Goal: Transaction & Acquisition: Purchase product/service

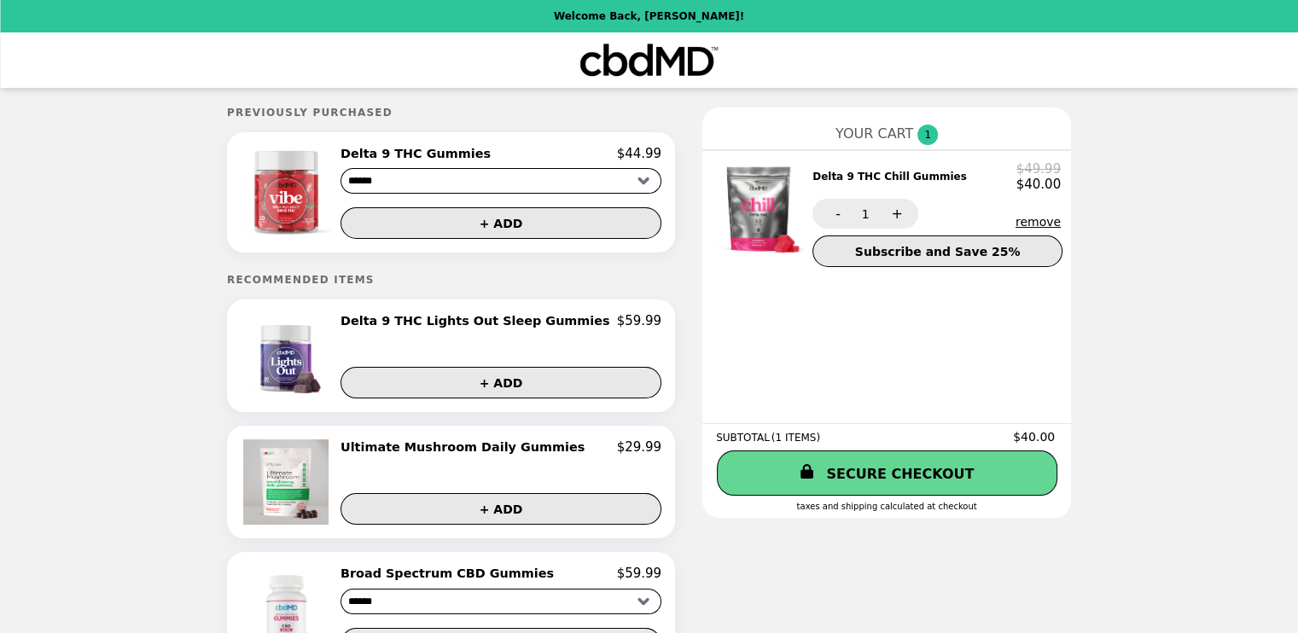
drag, startPoint x: 412, startPoint y: 322, endPoint x: 398, endPoint y: 322, distance: 14.5
click at [398, 322] on h2 "Delta 9 THC Lights Out Sleep Gummies" at bounding box center [478, 320] width 276 height 15
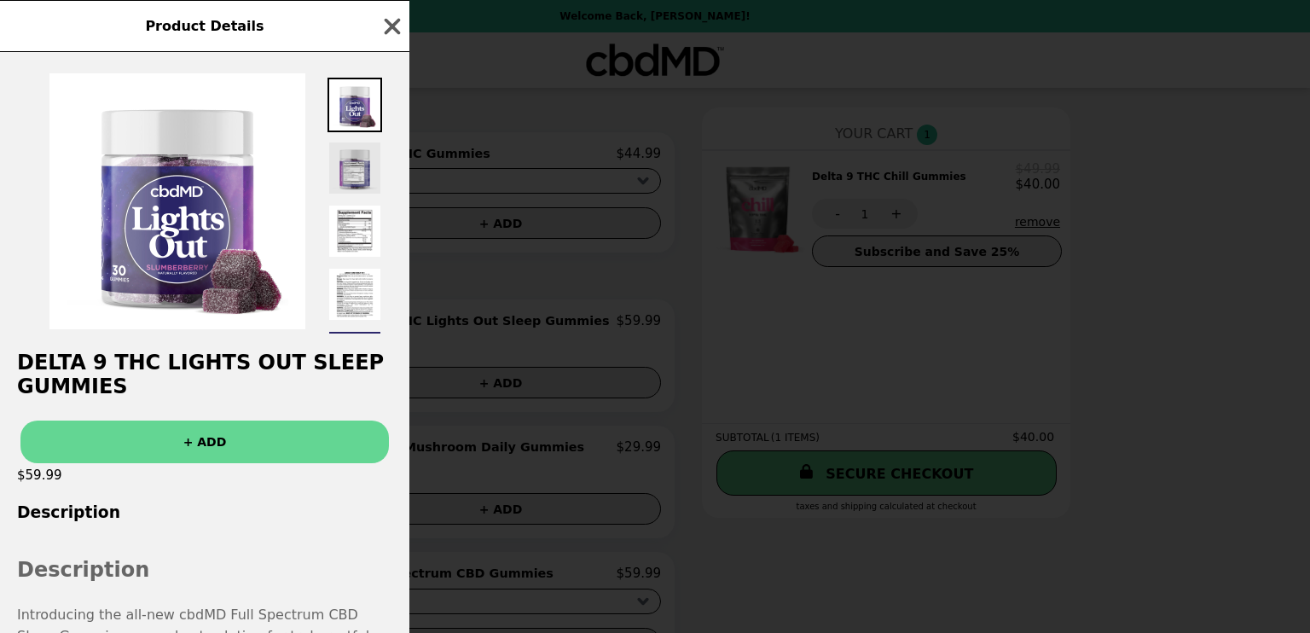
drag, startPoint x: 398, startPoint y: 322, endPoint x: 357, endPoint y: 166, distance: 160.4
click at [357, 166] on img at bounding box center [355, 168] width 55 height 55
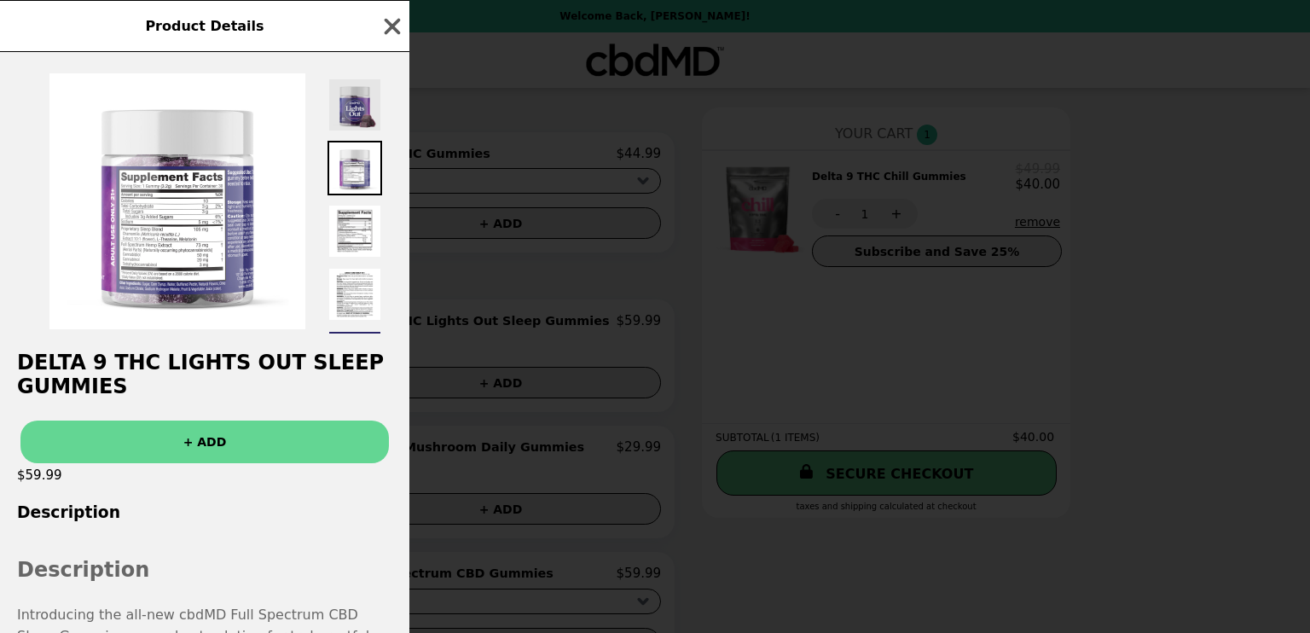
click at [364, 110] on img at bounding box center [355, 105] width 55 height 55
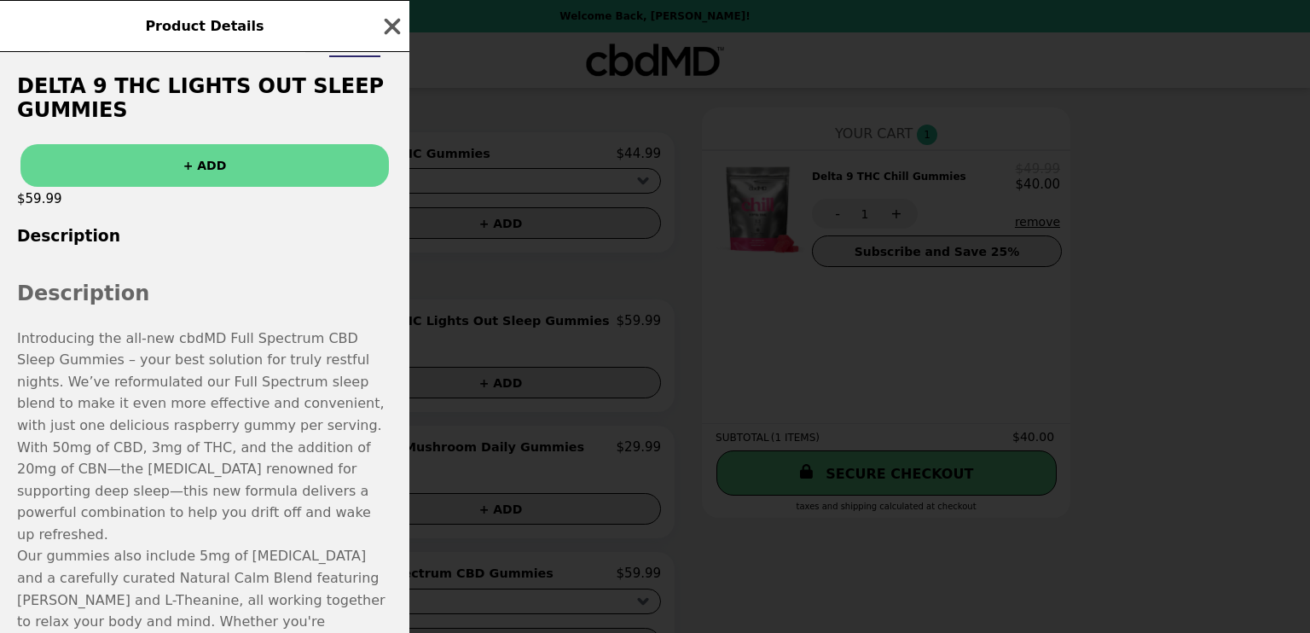
scroll to position [341, 0]
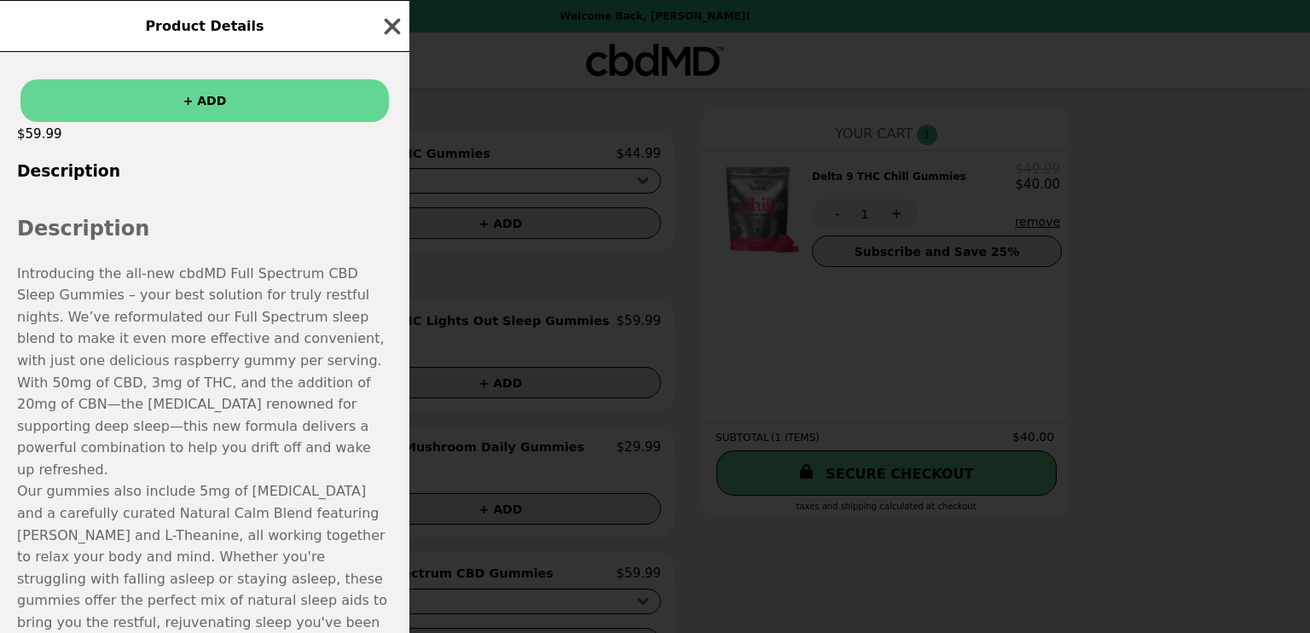
click at [398, 28] on icon "button" at bounding box center [393, 27] width 26 height 26
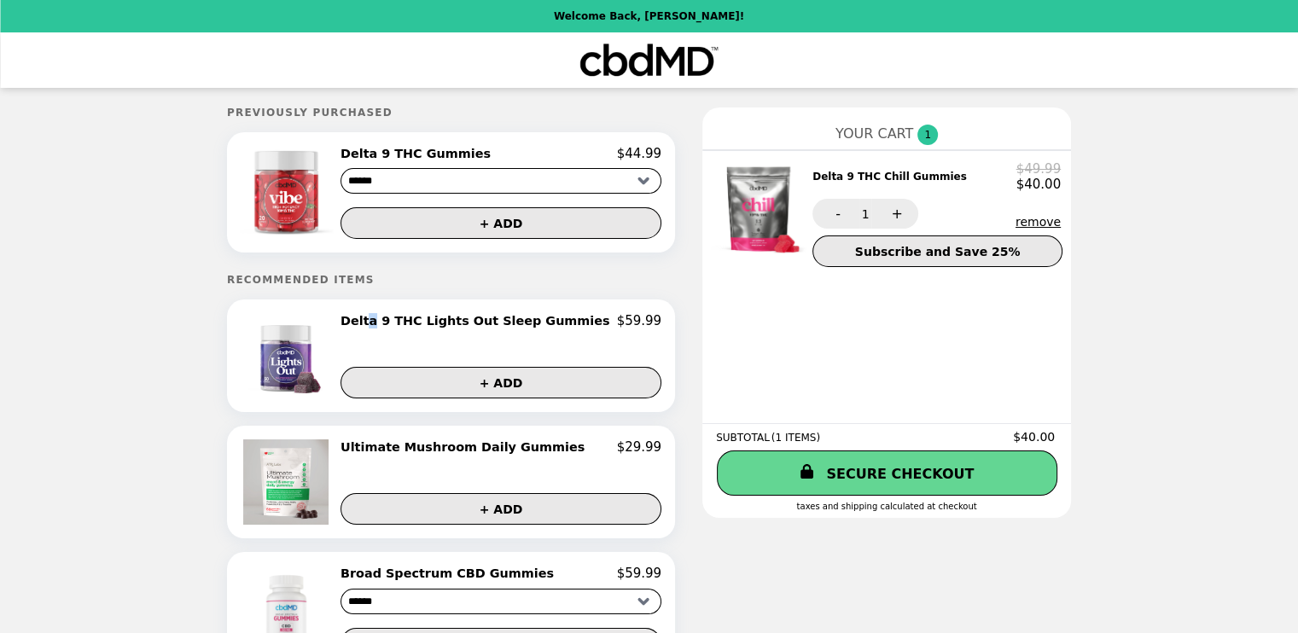
click at [621, 184] on select "****** *********" at bounding box center [500, 181] width 321 height 26
click at [433, 153] on h2 "Delta 9 THC Gummies" at bounding box center [418, 153] width 157 height 15
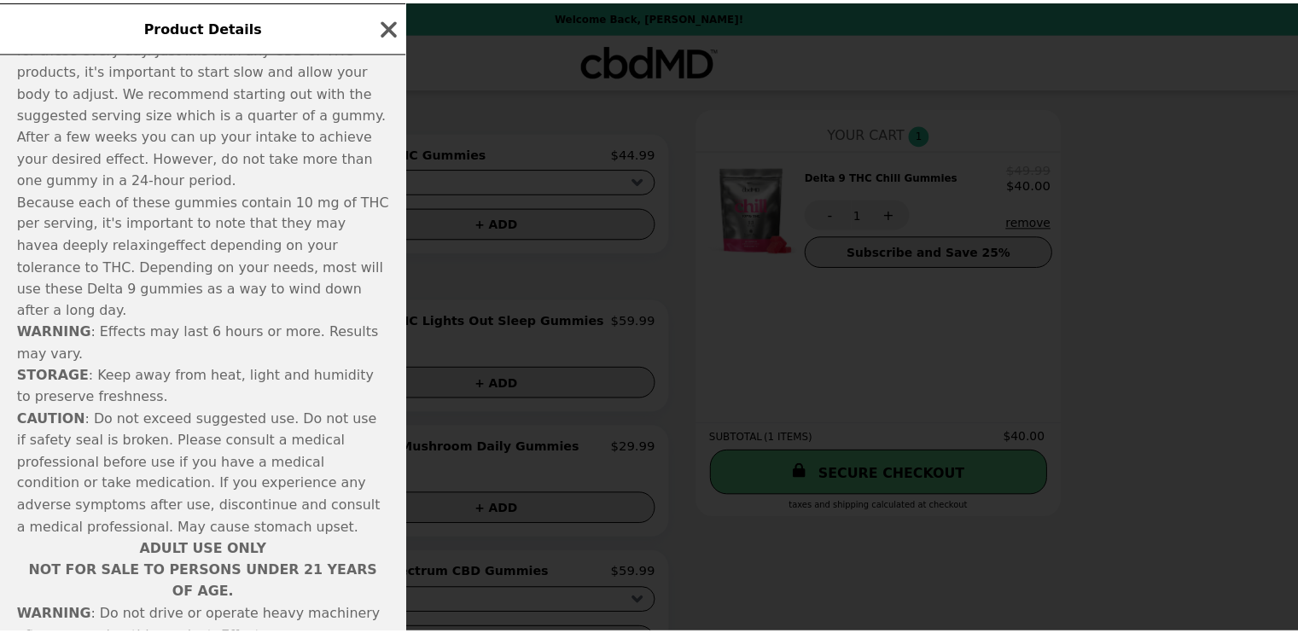
scroll to position [1365, 0]
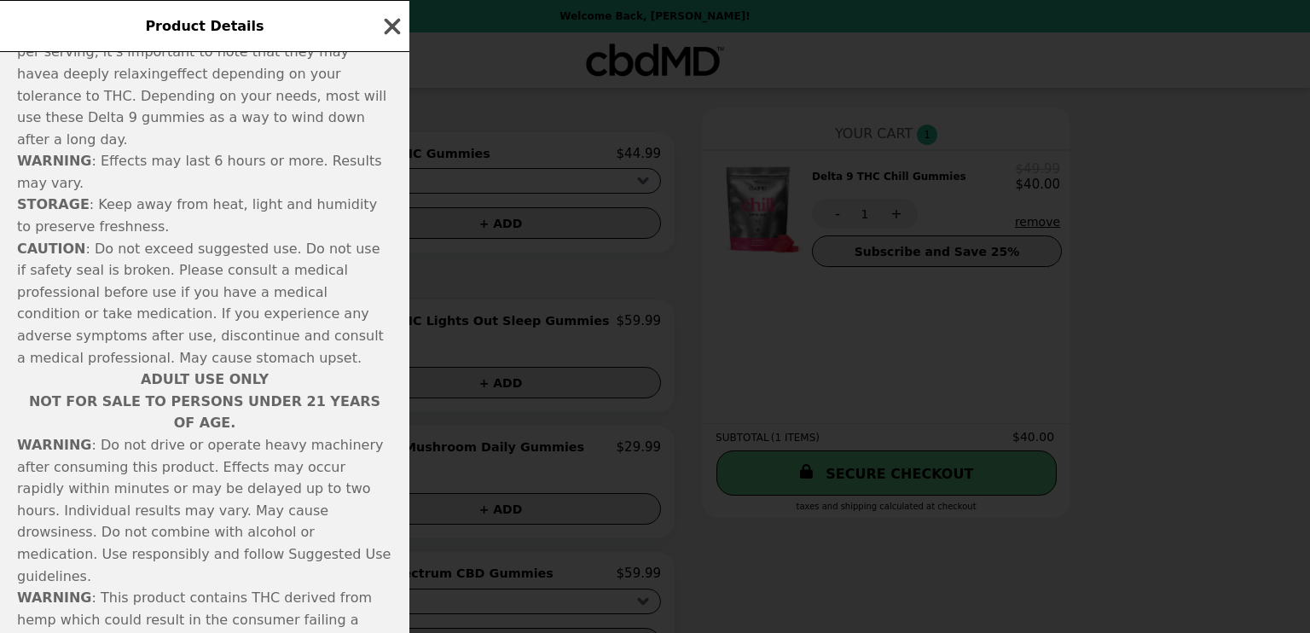
click at [390, 23] on icon "button" at bounding box center [393, 26] width 16 height 16
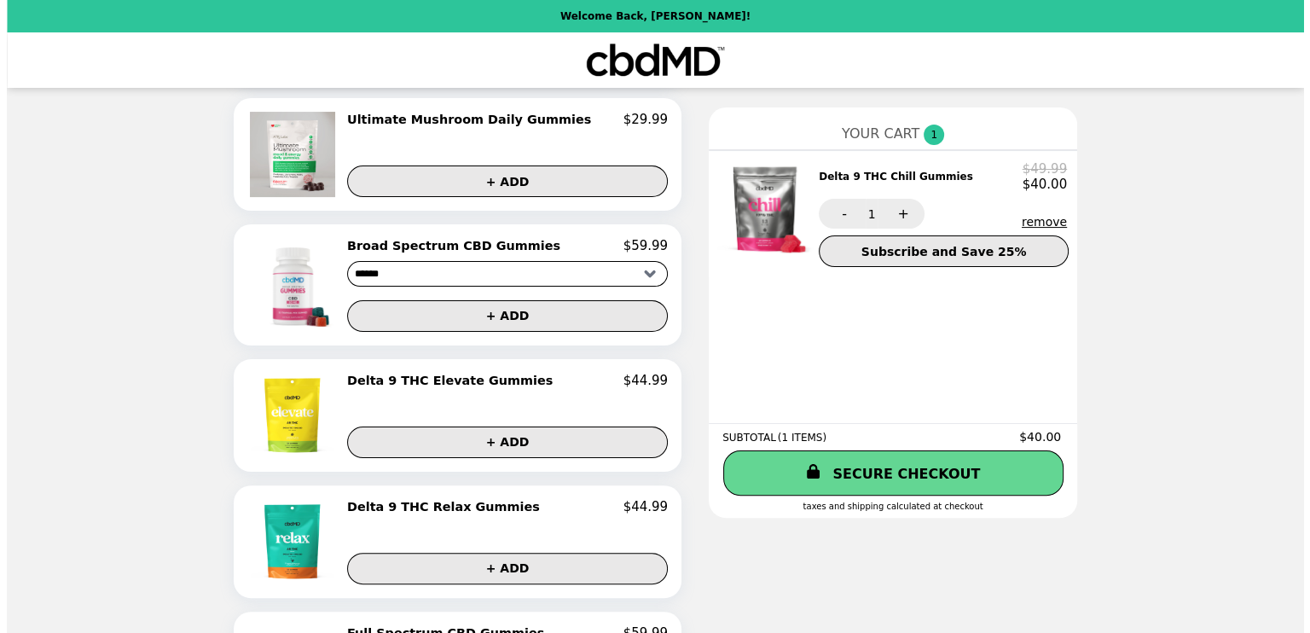
scroll to position [235, 0]
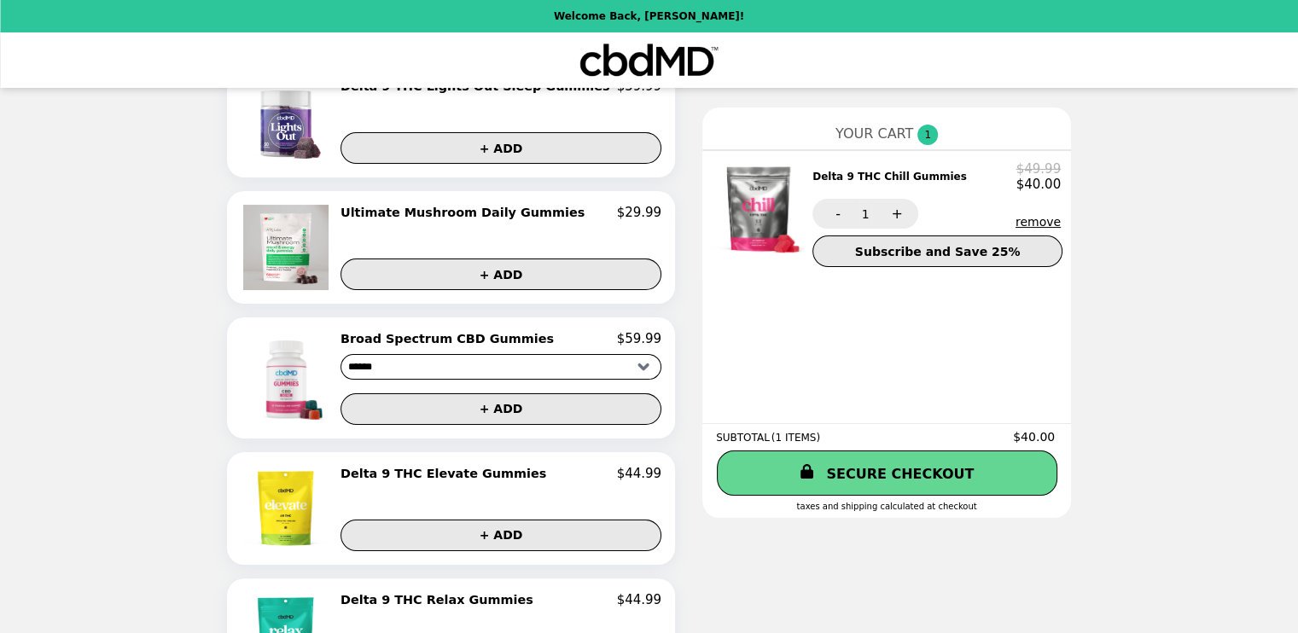
click at [433, 218] on h2 "Ultimate Mushroom Daily Gummies" at bounding box center [465, 212] width 251 height 15
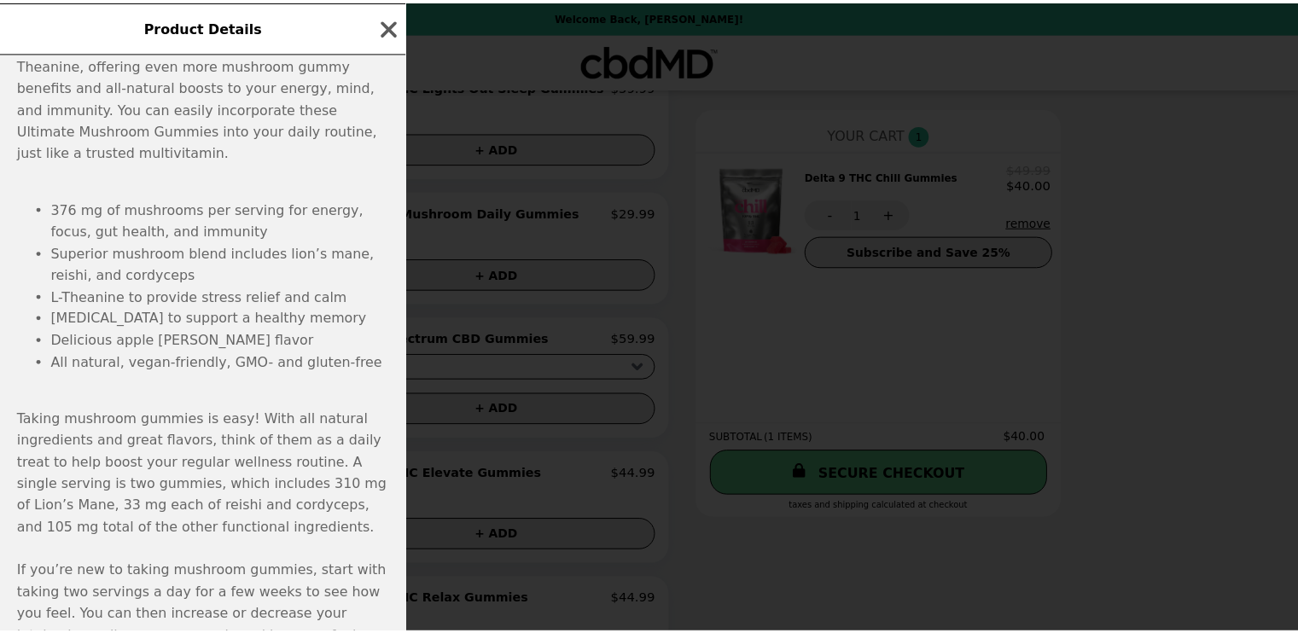
scroll to position [768, 0]
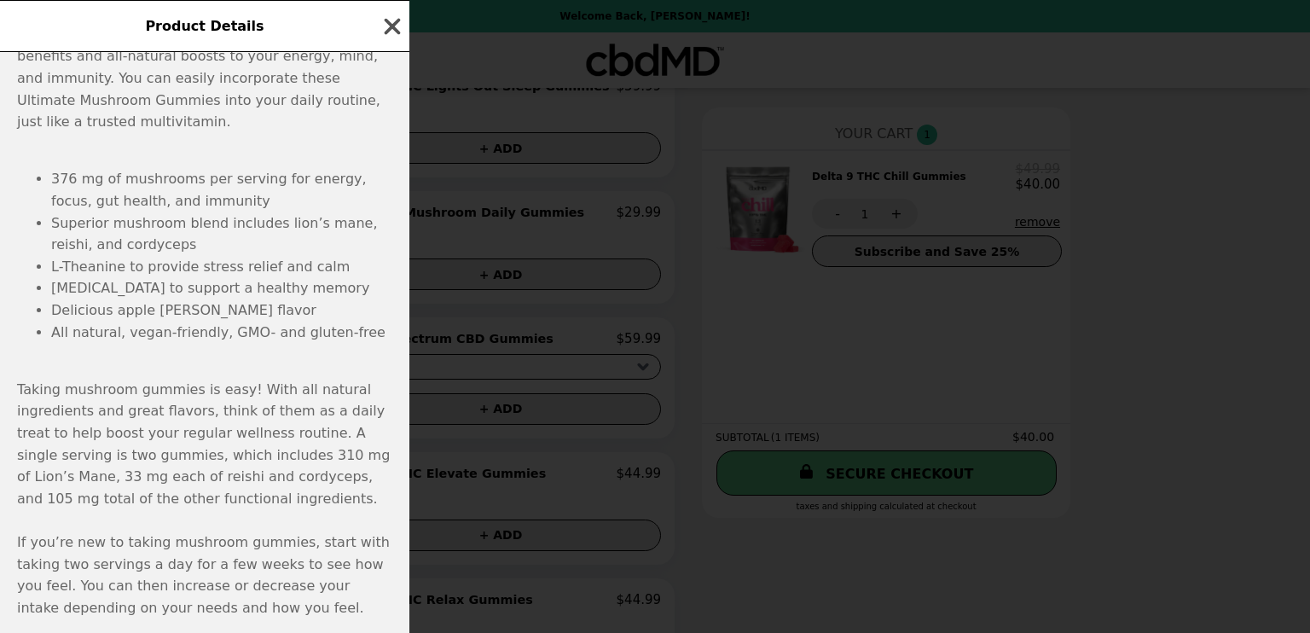
click at [392, 24] on icon "button" at bounding box center [393, 26] width 16 height 16
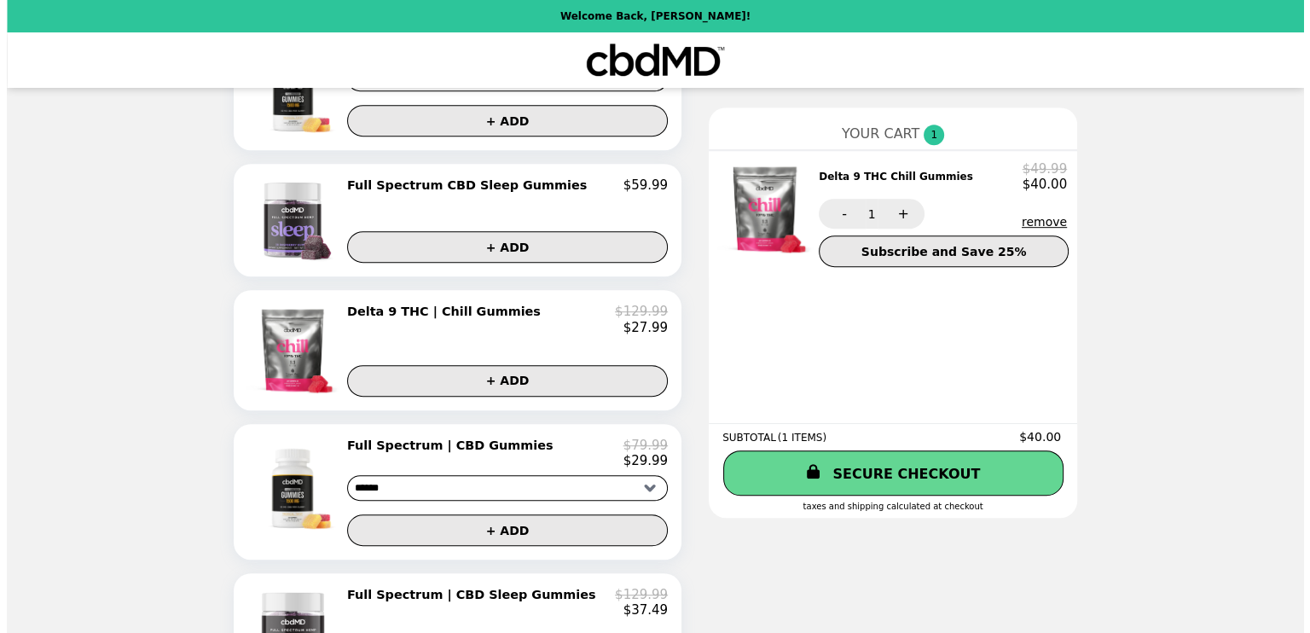
scroll to position [938, 0]
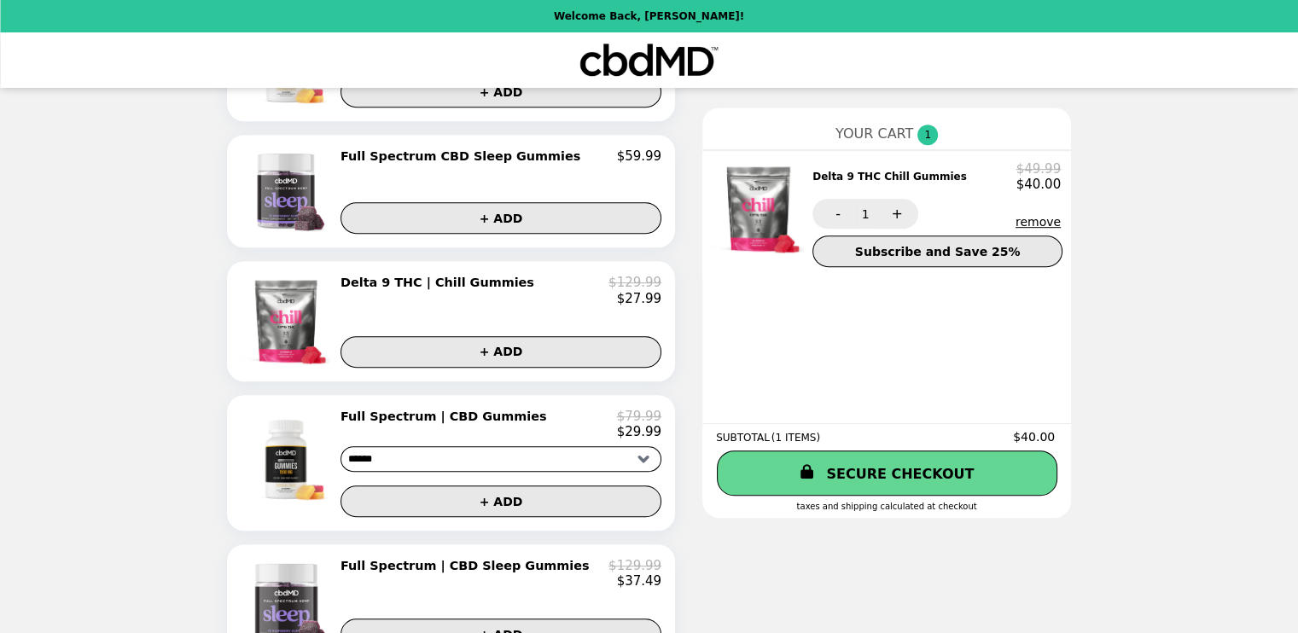
click at [1015, 225] on button "remove" at bounding box center [1037, 222] width 45 height 14
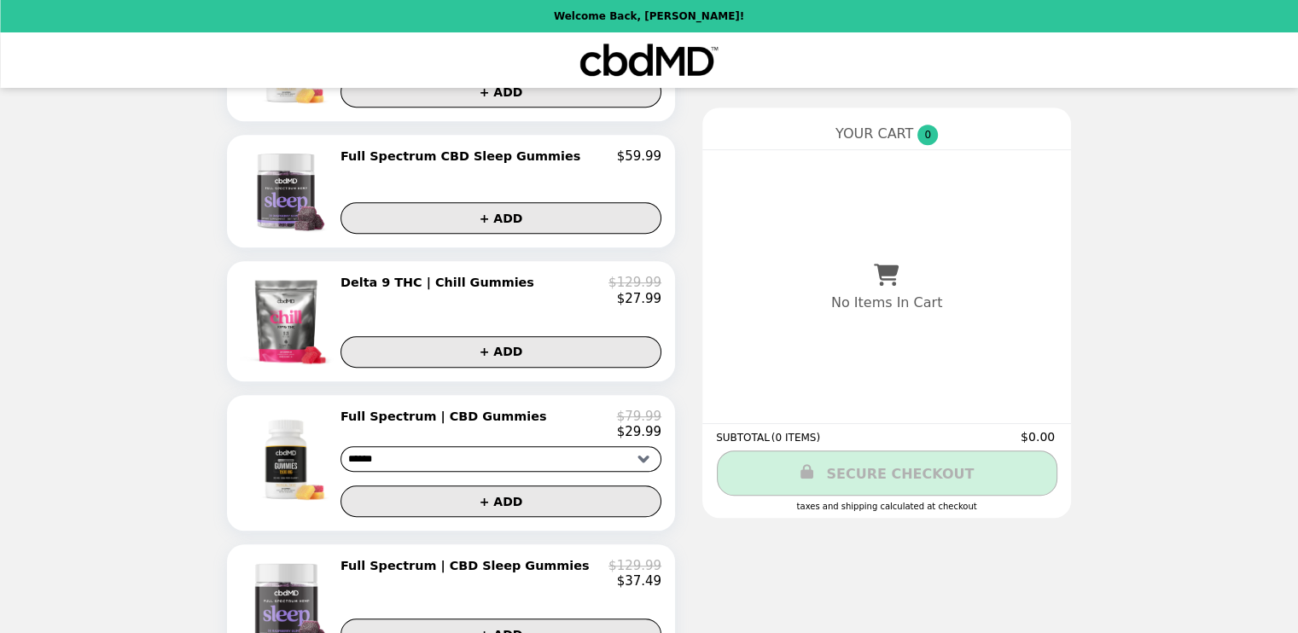
click at [462, 287] on h2 "Delta 9 THC | Chill Gummies" at bounding box center [440, 282] width 200 height 15
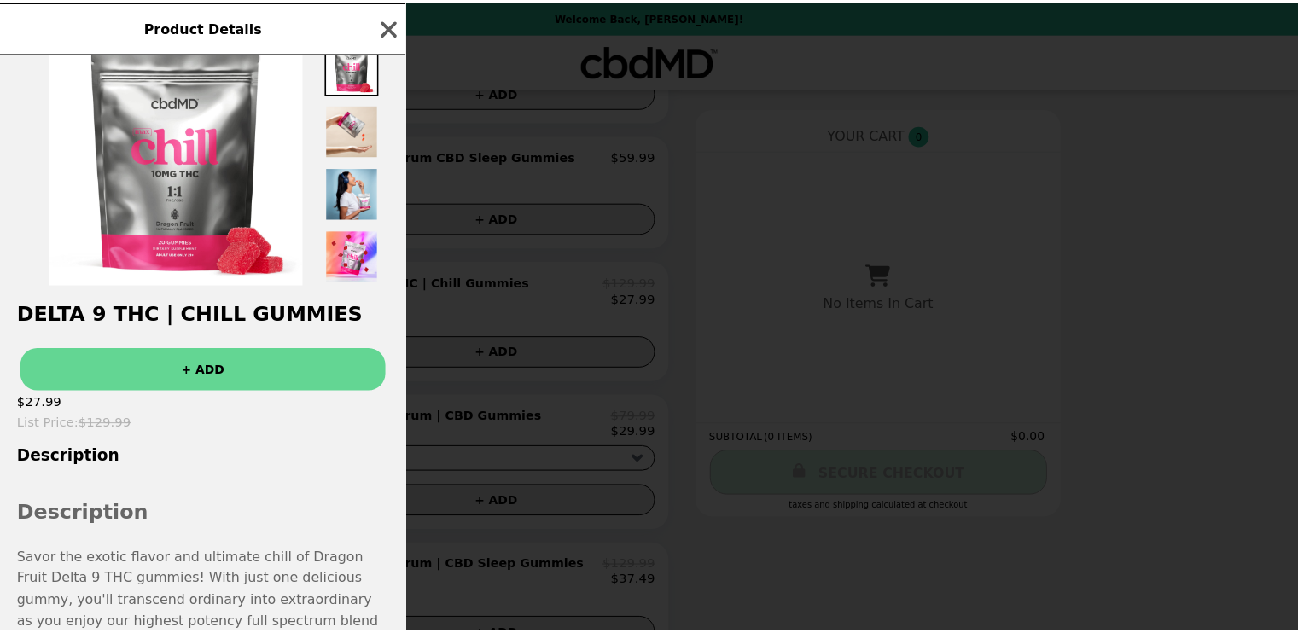
scroll to position [0, 0]
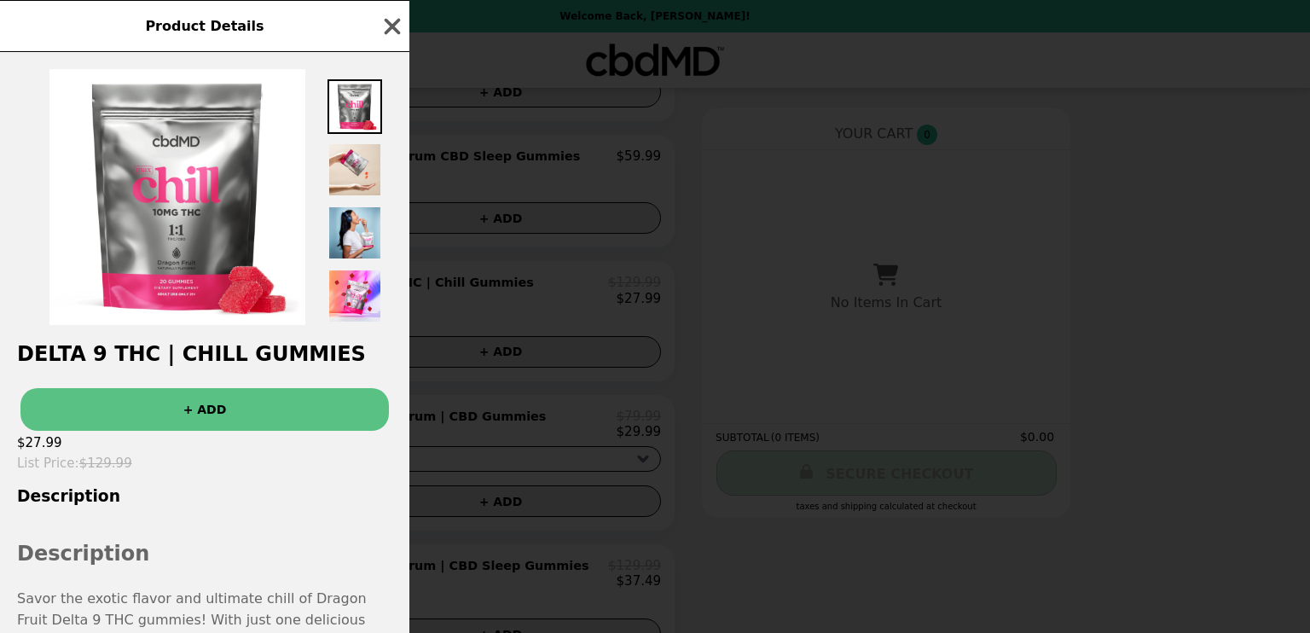
click at [235, 410] on button "+ ADD" at bounding box center [204, 409] width 369 height 43
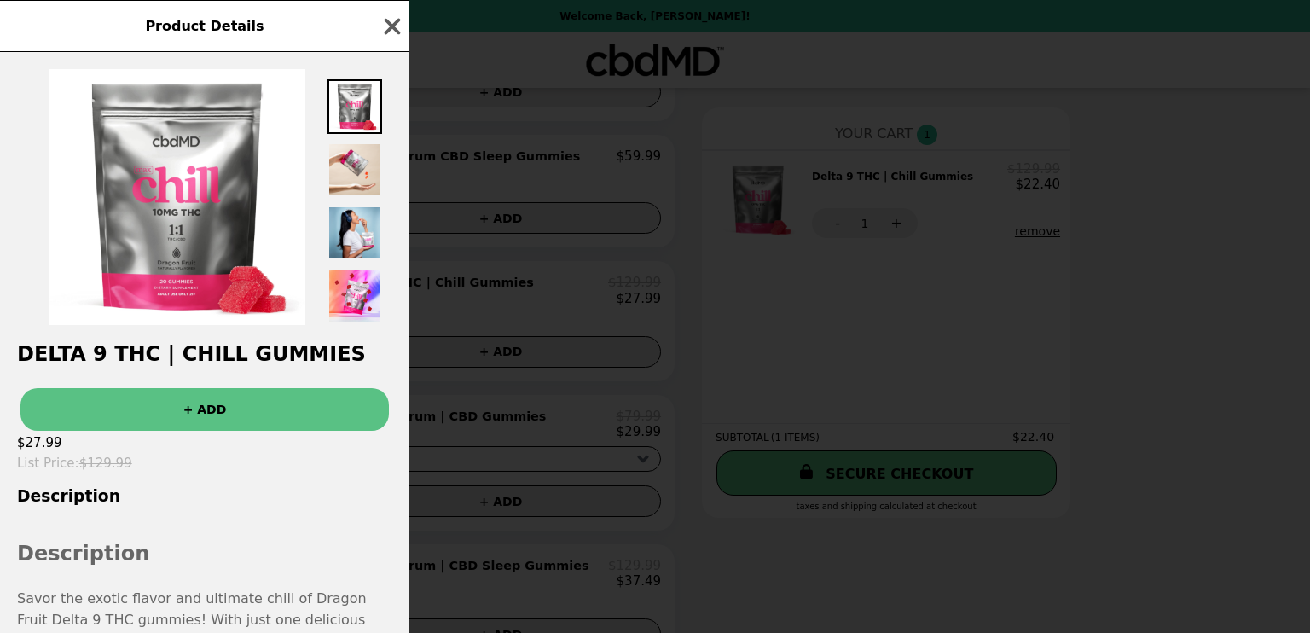
click at [212, 409] on button "+ ADD" at bounding box center [204, 409] width 369 height 43
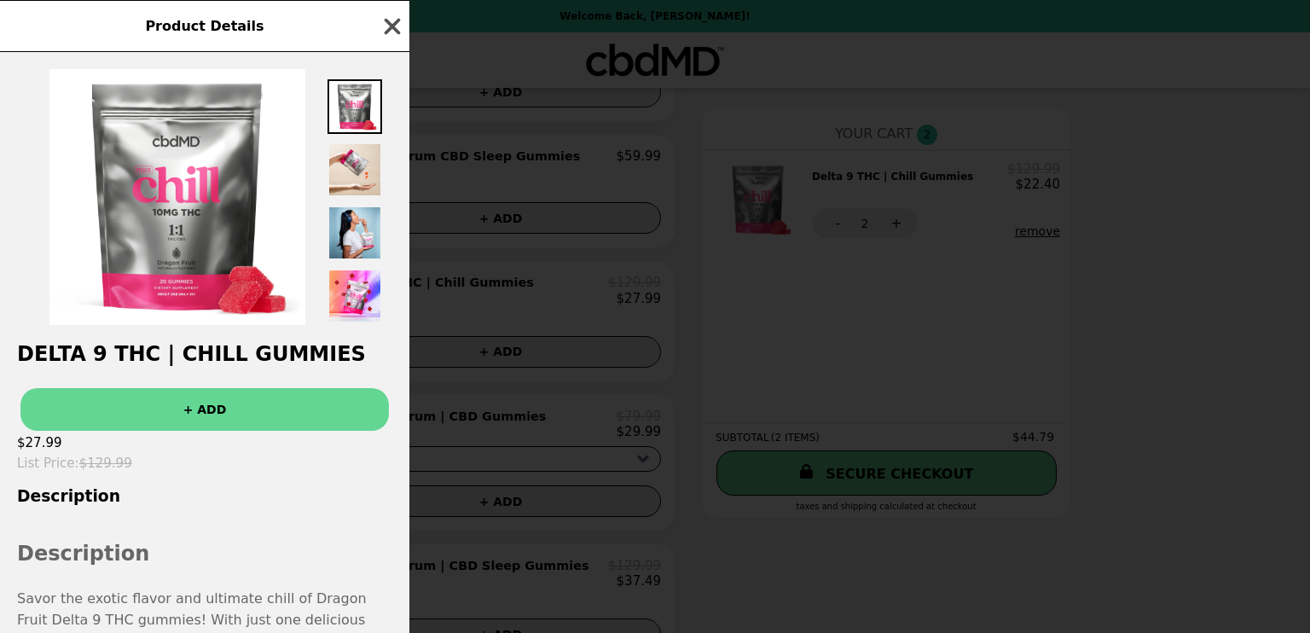
click at [391, 28] on icon "button" at bounding box center [393, 26] width 16 height 16
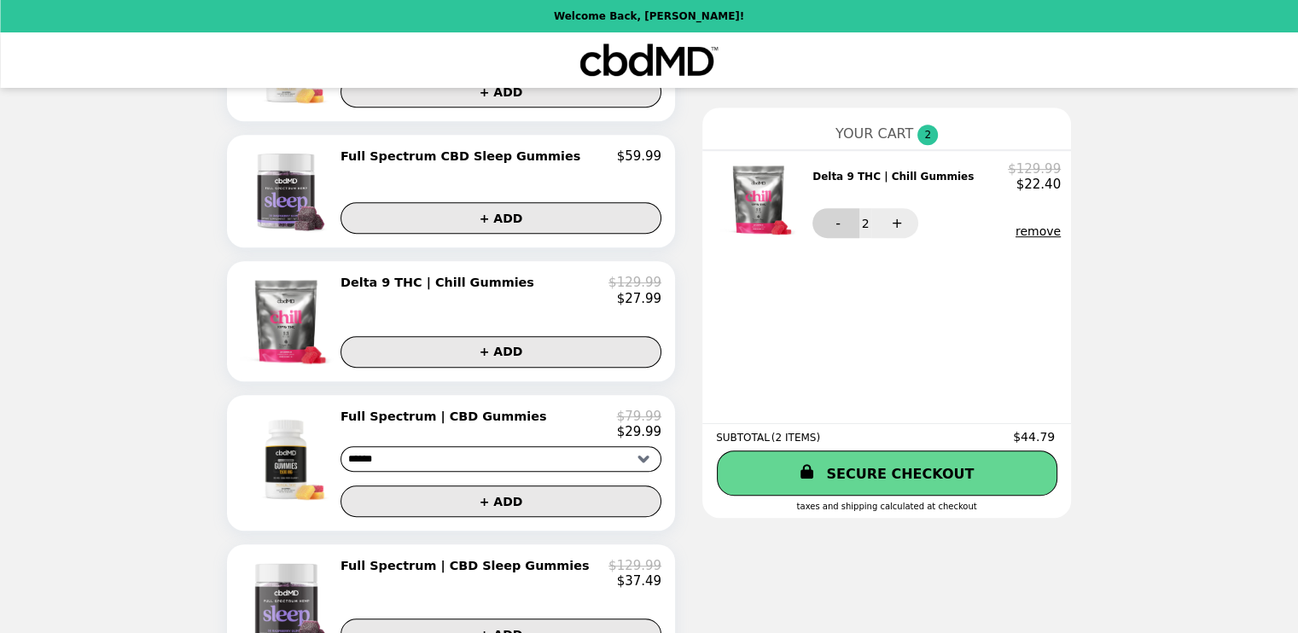
click at [812, 224] on button "-" at bounding box center [835, 223] width 47 height 30
click at [871, 224] on button "+" at bounding box center [894, 223] width 47 height 30
click at [871, 226] on button "+" at bounding box center [894, 223] width 47 height 30
click at [812, 224] on button "-" at bounding box center [835, 223] width 47 height 30
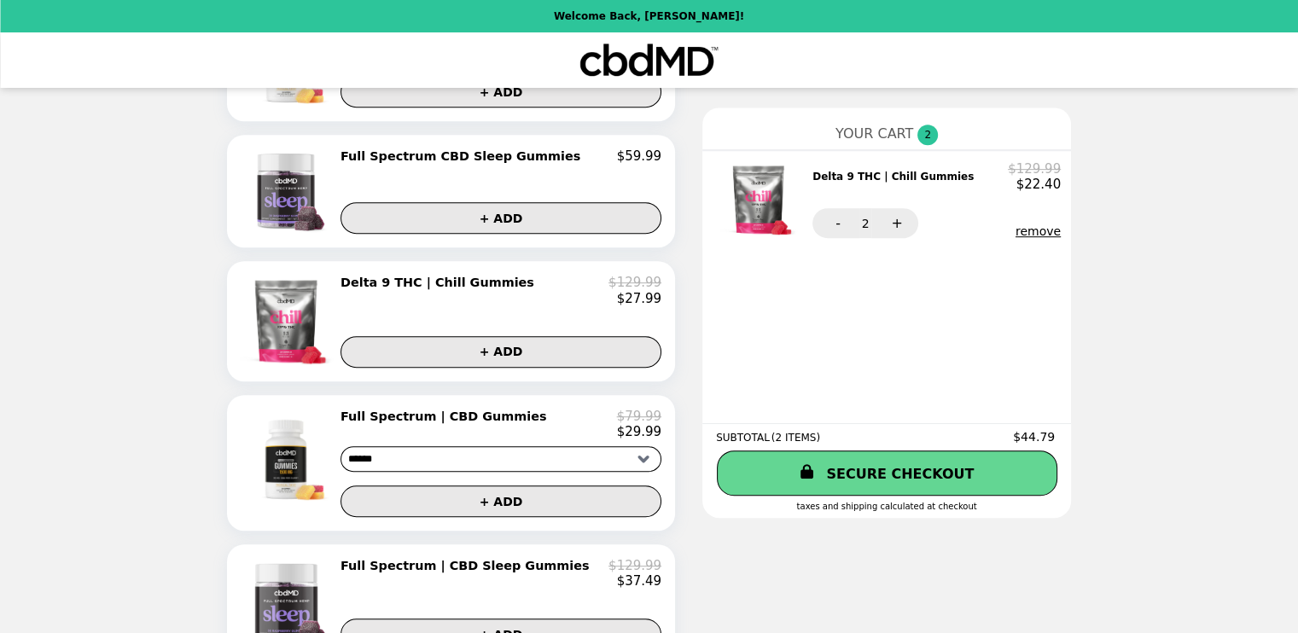
click at [812, 224] on button "-" at bounding box center [835, 223] width 47 height 30
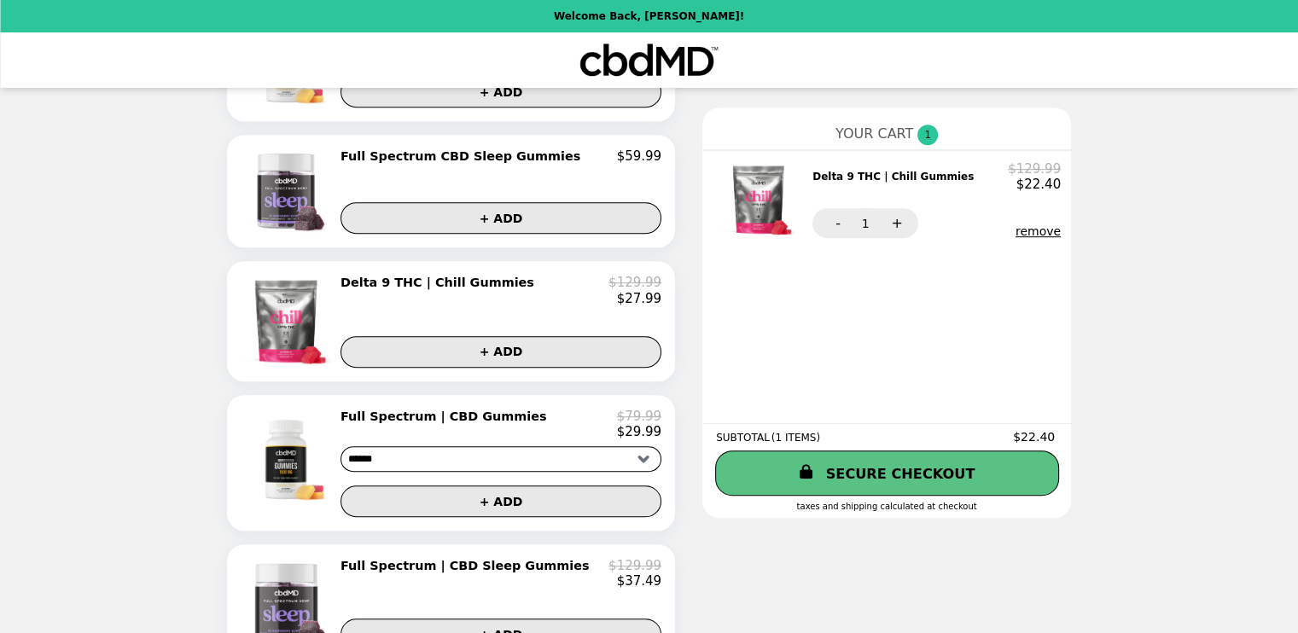
click at [904, 475] on link "SECURE CHECKOUT" at bounding box center [887, 472] width 344 height 45
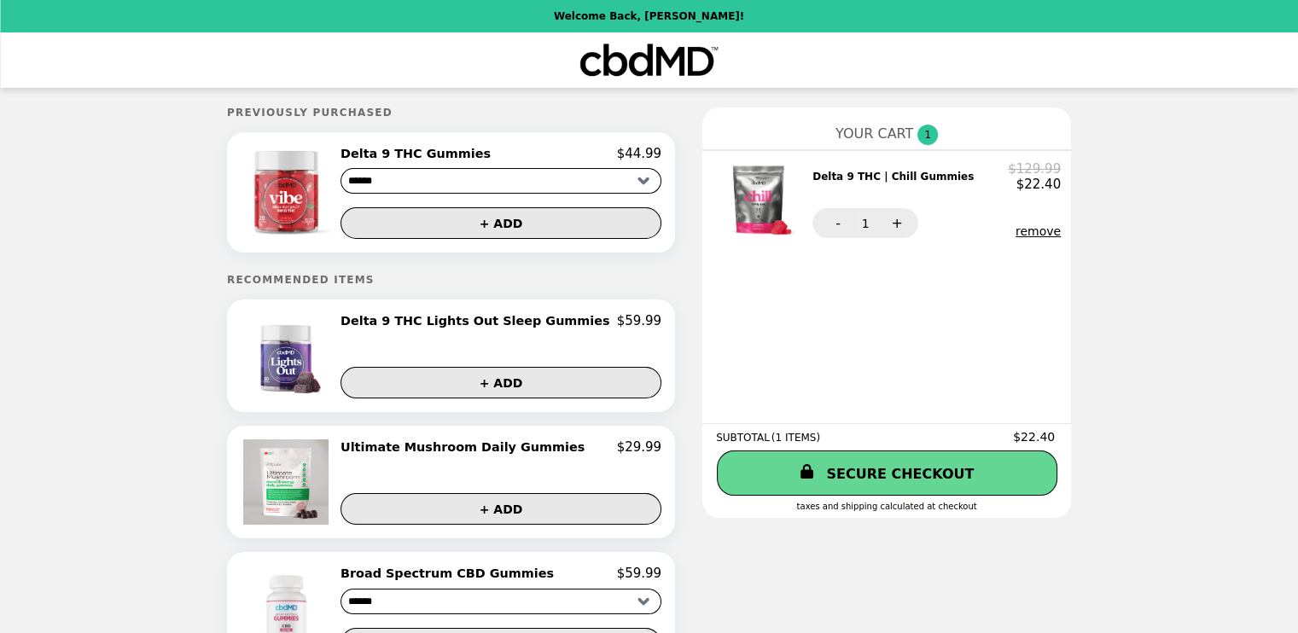
drag, startPoint x: 424, startPoint y: 328, endPoint x: 399, endPoint y: 328, distance: 24.7
click at [399, 328] on h2 "Delta 9 THC Lights Out Sleep Gummies" at bounding box center [478, 320] width 276 height 15
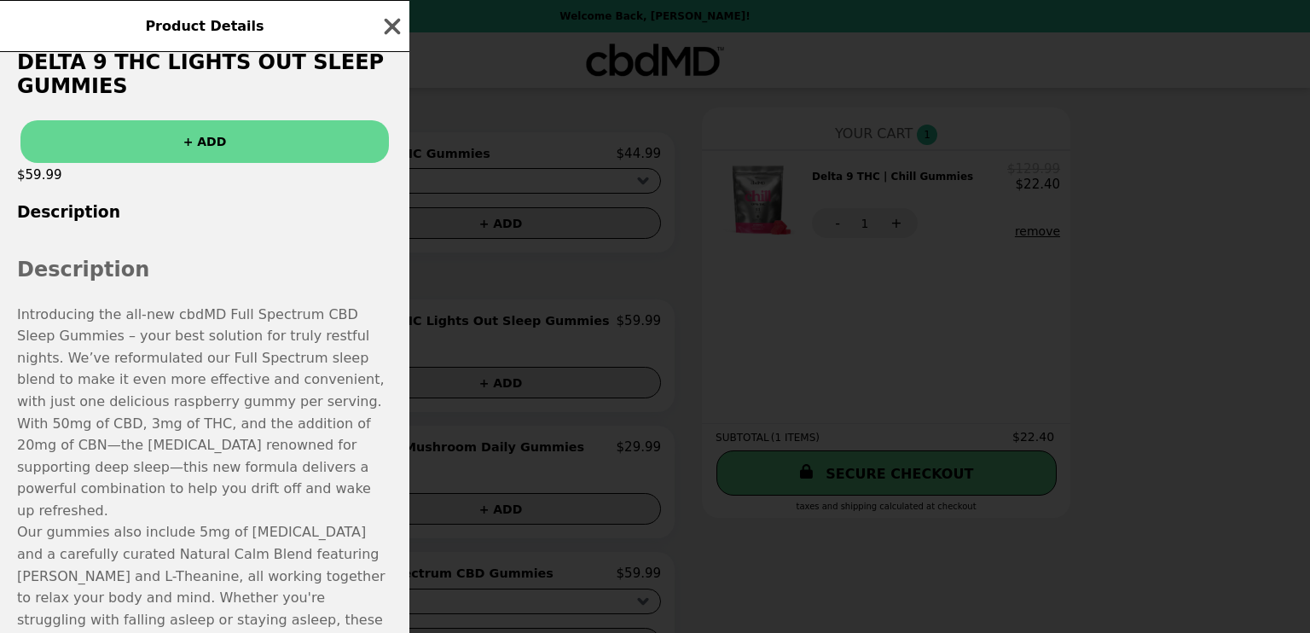
scroll to position [341, 0]
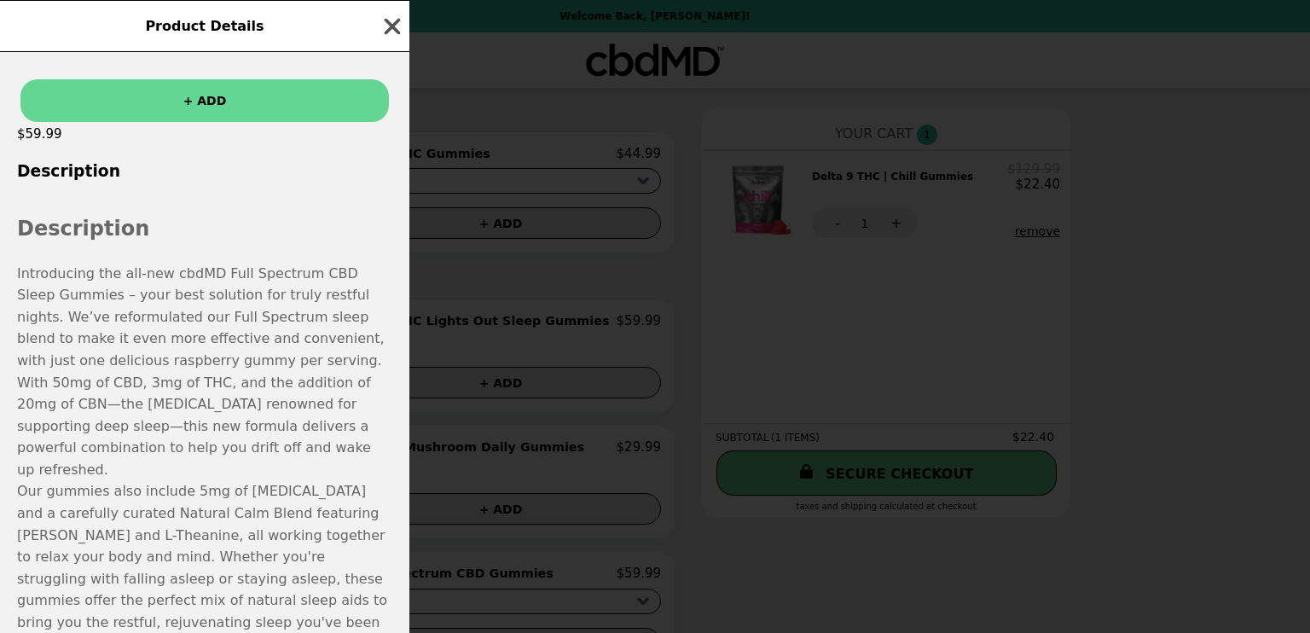
click at [386, 21] on icon "button" at bounding box center [393, 26] width 16 height 16
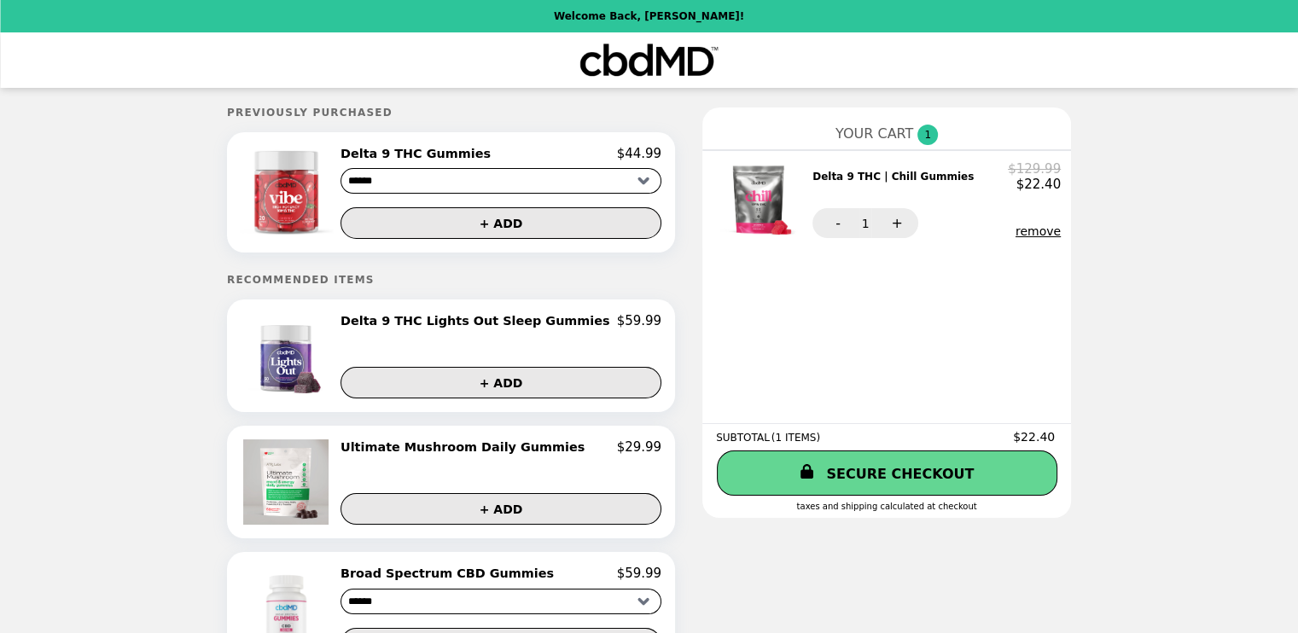
click at [406, 328] on h2 "Delta 9 THC Lights Out Sleep Gummies" at bounding box center [478, 320] width 276 height 15
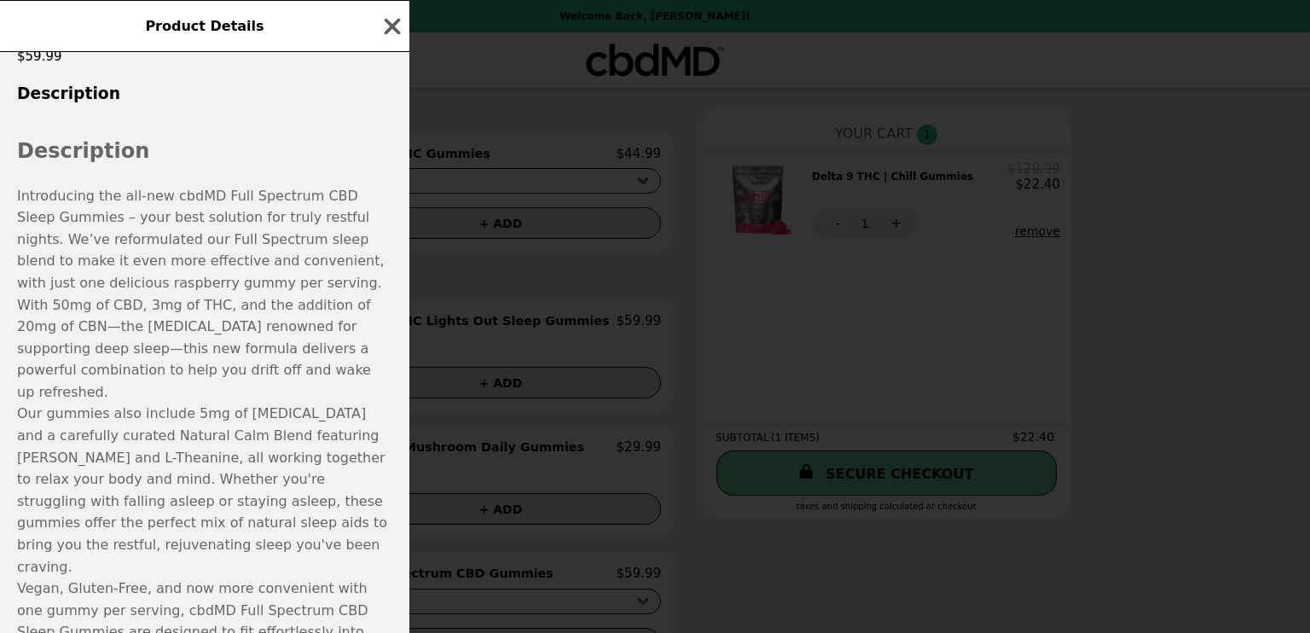
scroll to position [427, 0]
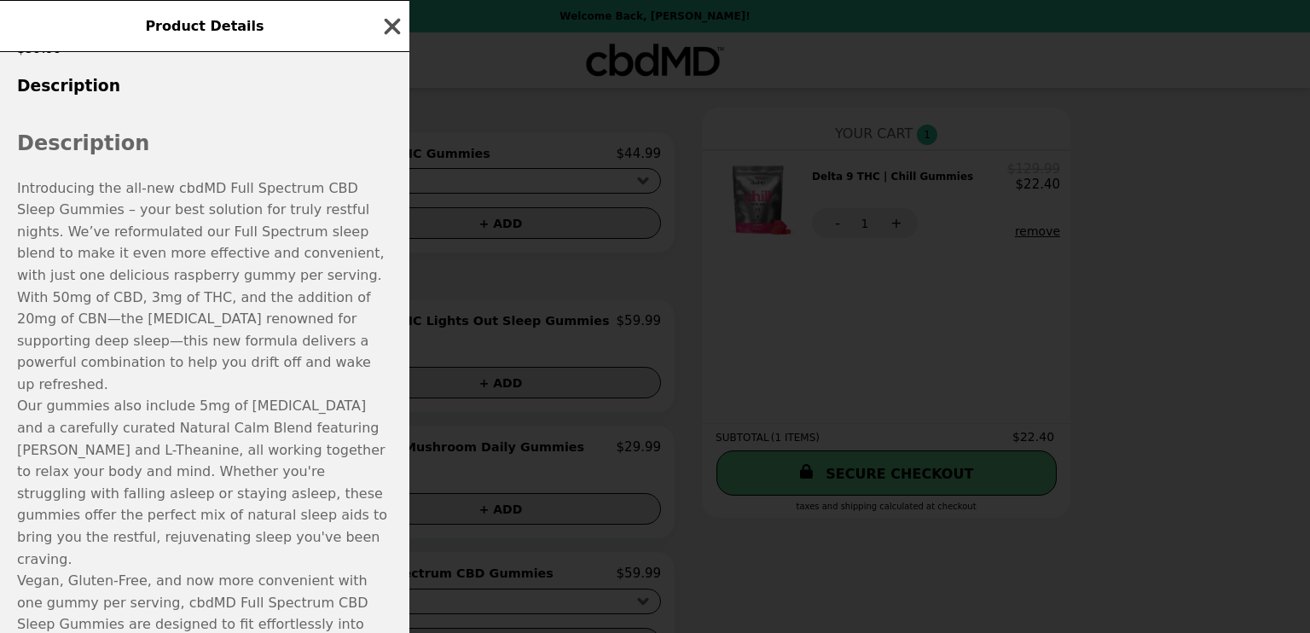
click at [390, 22] on icon "button" at bounding box center [393, 26] width 16 height 16
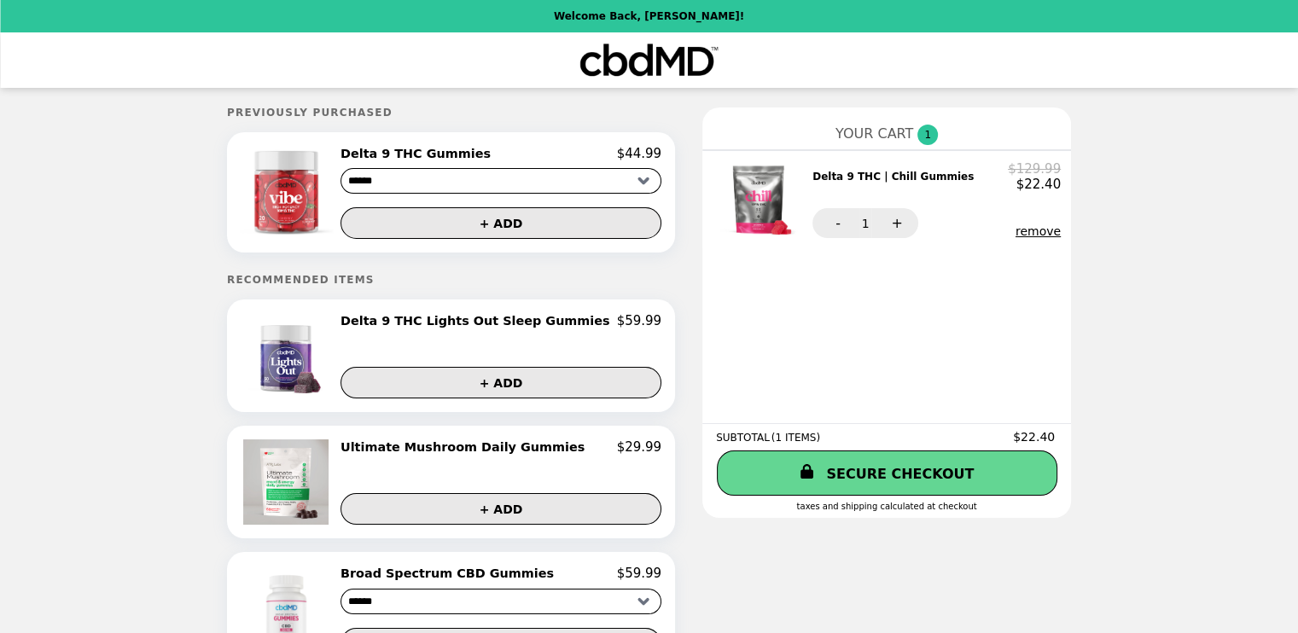
click at [449, 154] on h2 "Delta 9 THC Gummies" at bounding box center [418, 153] width 157 height 15
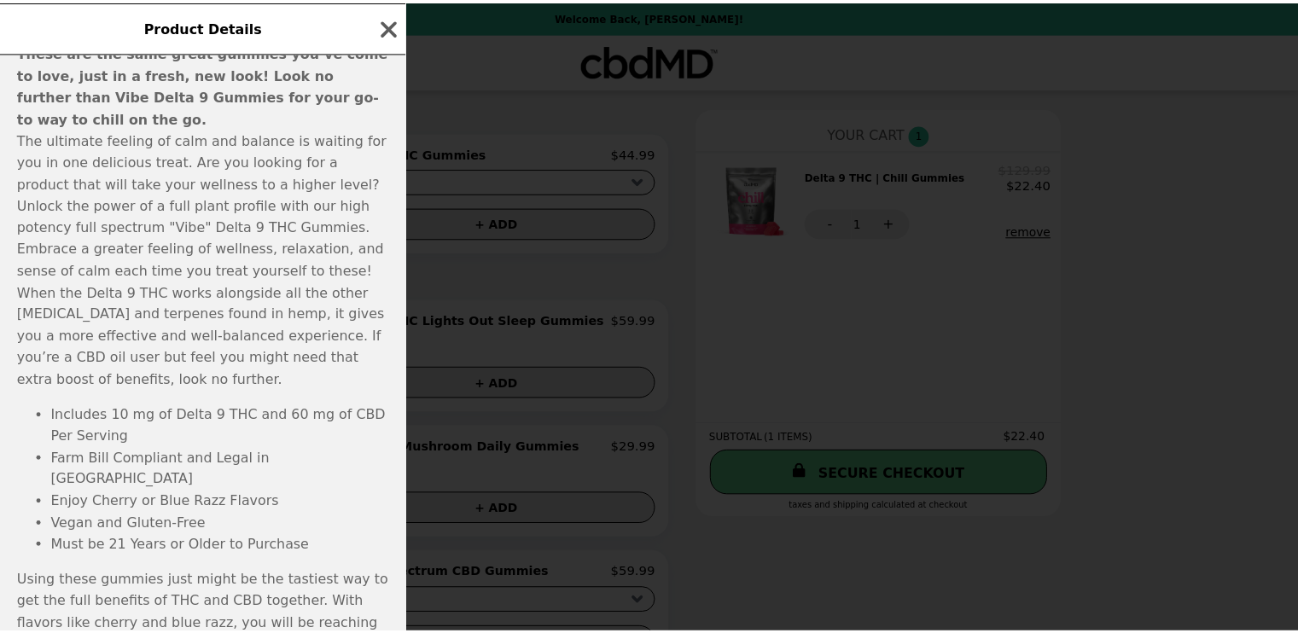
scroll to position [597, 0]
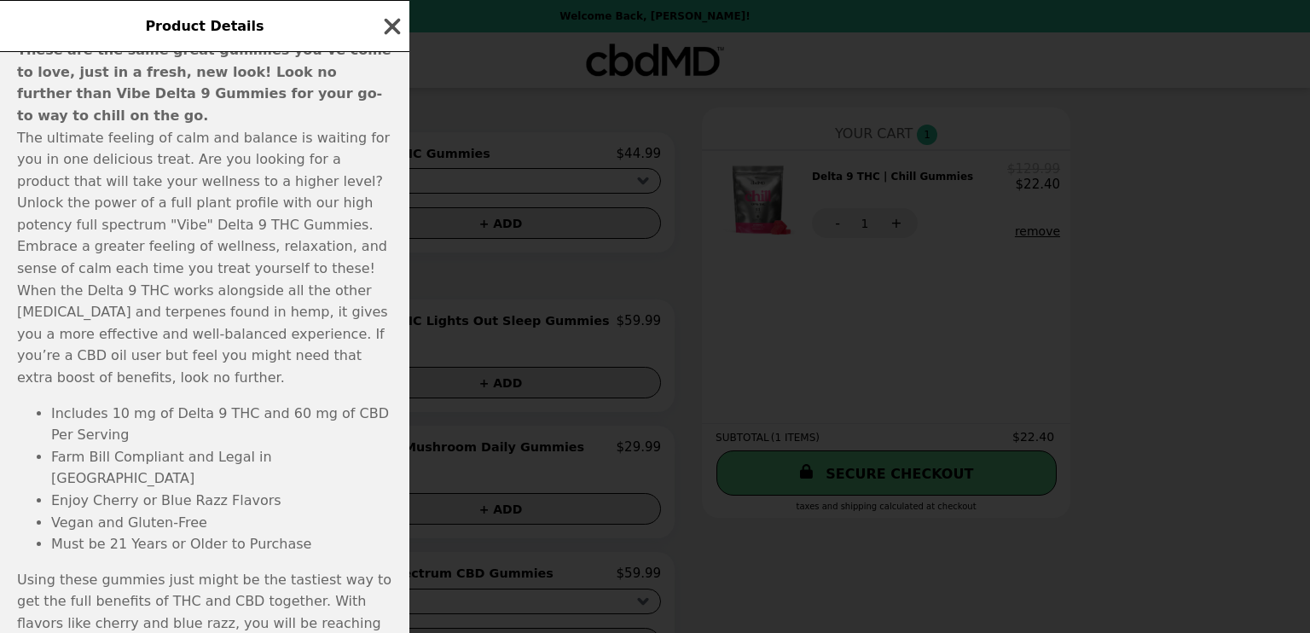
click at [395, 25] on icon "button" at bounding box center [393, 26] width 16 height 16
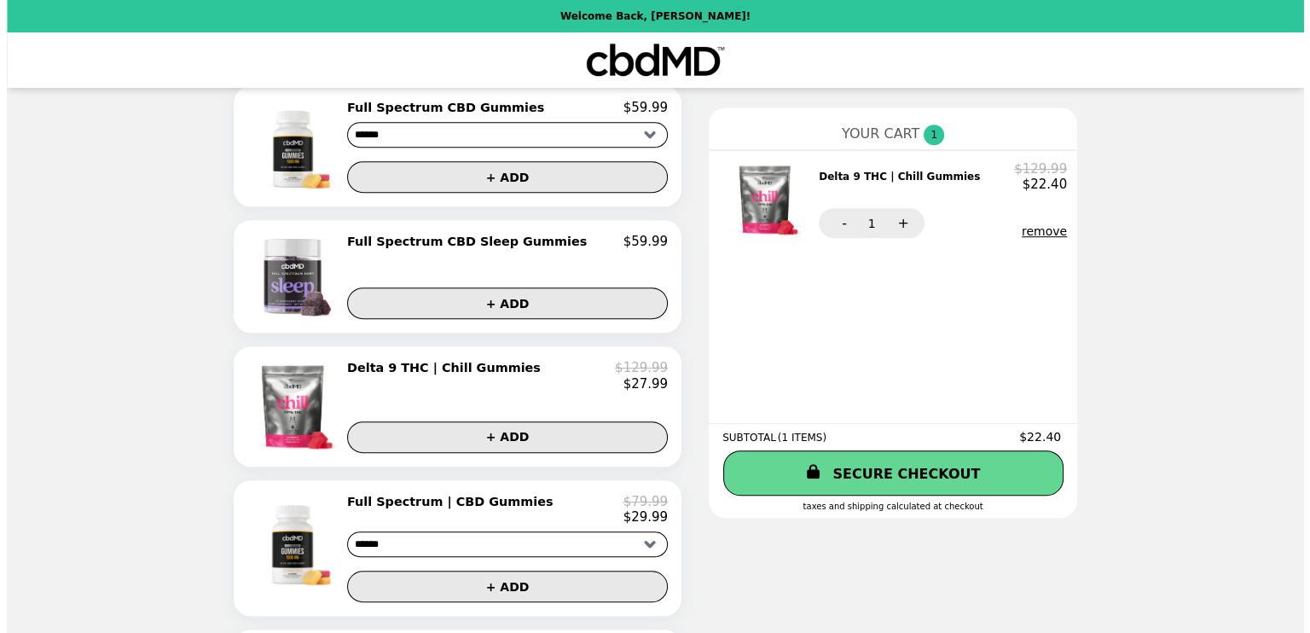
scroll to position [938, 0]
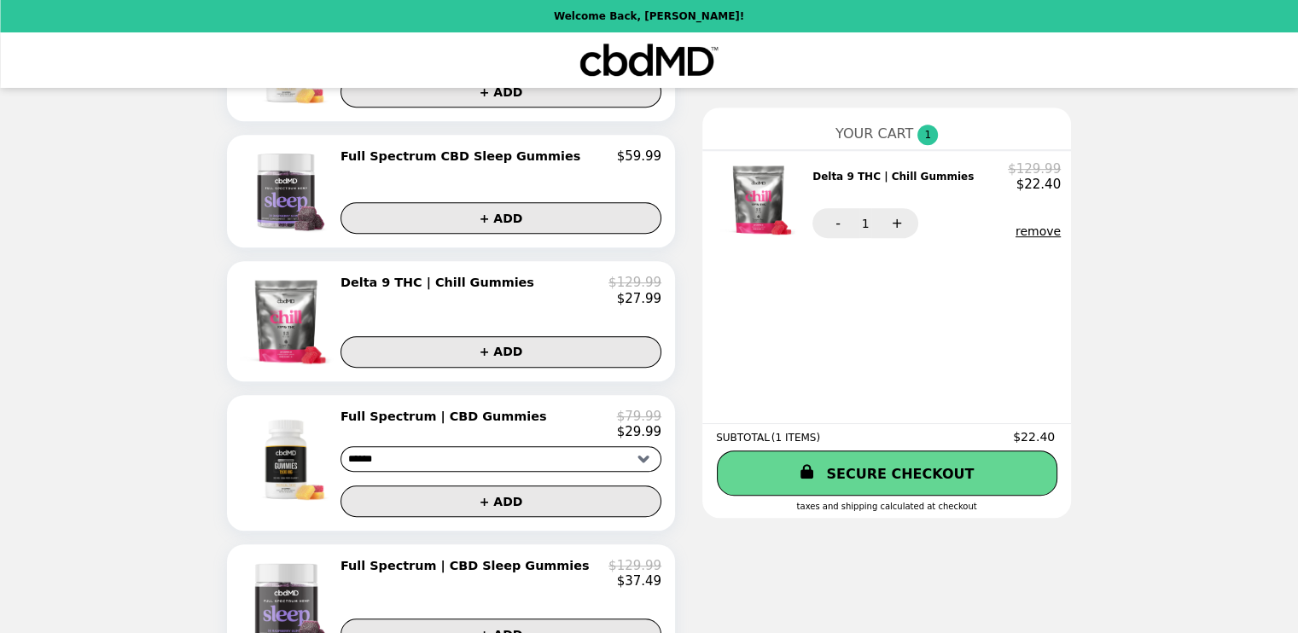
click at [474, 288] on h2 "Delta 9 THC | Chill Gummies" at bounding box center [440, 282] width 200 height 15
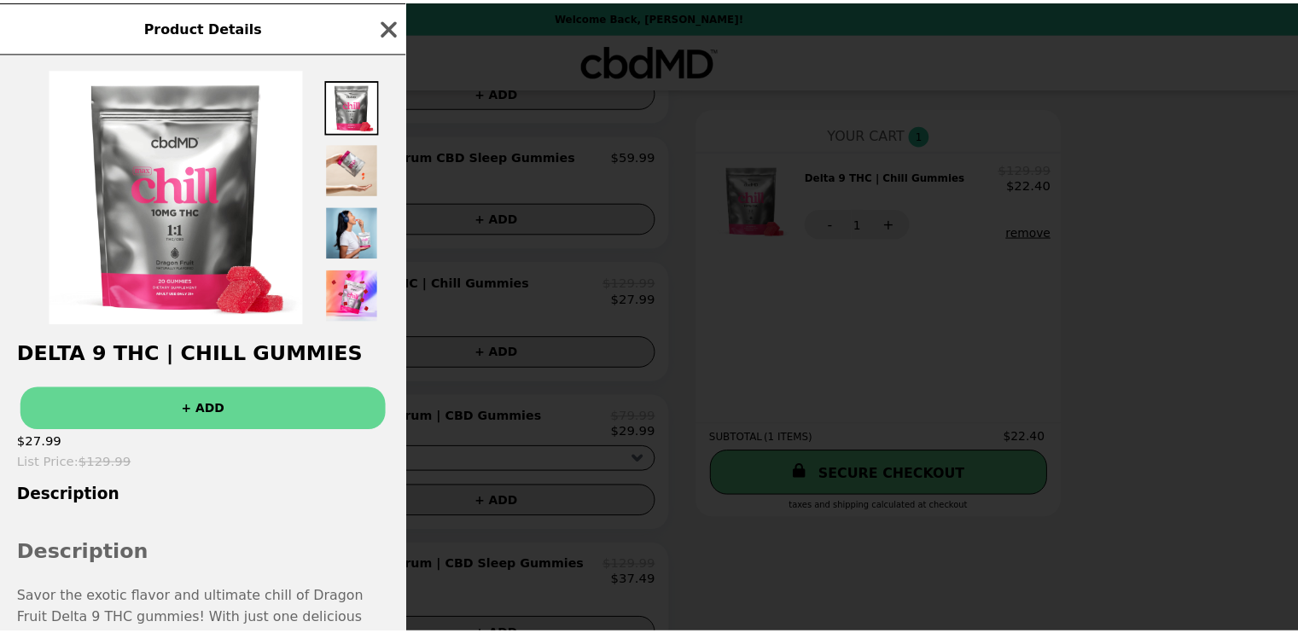
scroll to position [0, 0]
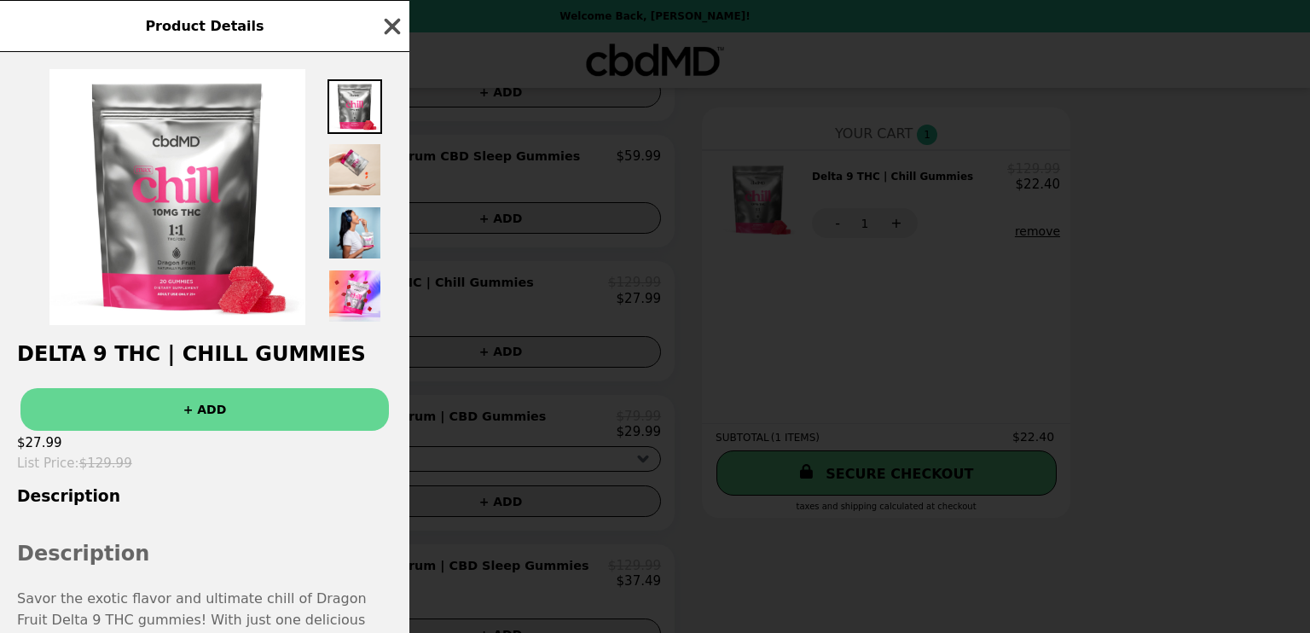
click at [392, 22] on icon "button" at bounding box center [393, 27] width 26 height 26
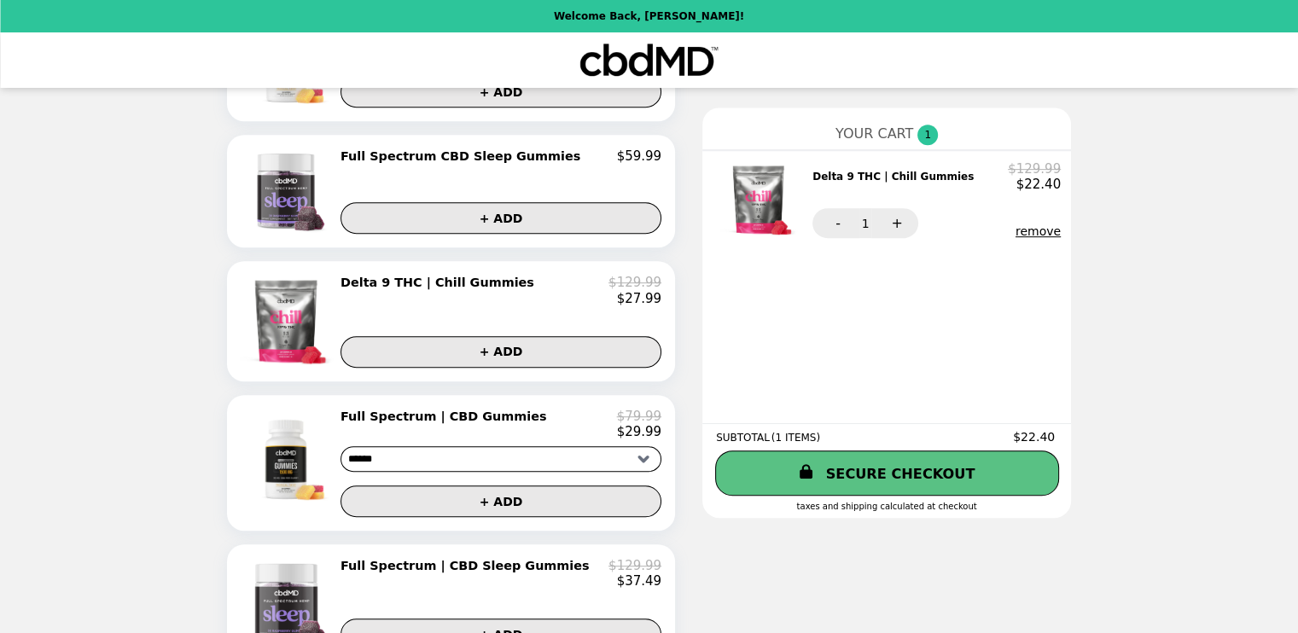
click at [921, 475] on link "SECURE CHECKOUT" at bounding box center [887, 472] width 344 height 45
